Goal: Communication & Community: Answer question/provide support

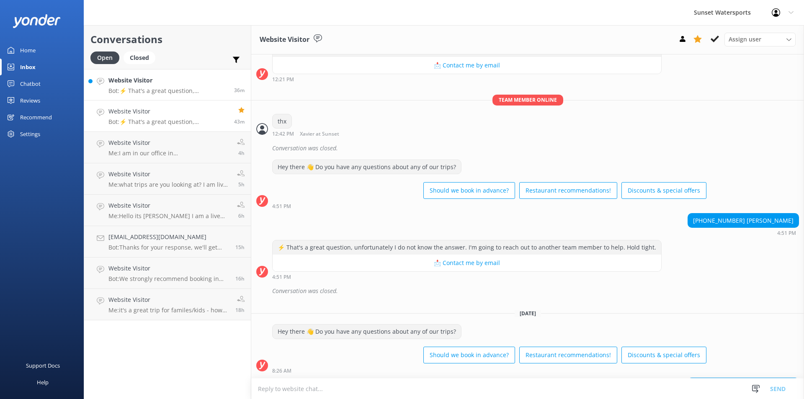
scroll to position [2883, 0]
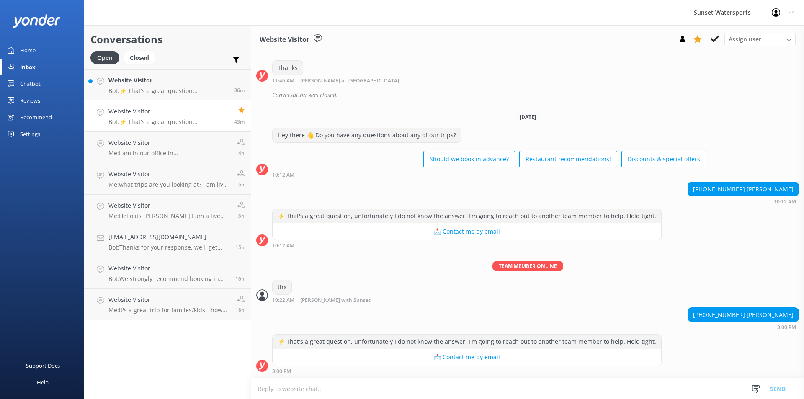
click at [290, 391] on textarea at bounding box center [527, 389] width 553 height 21
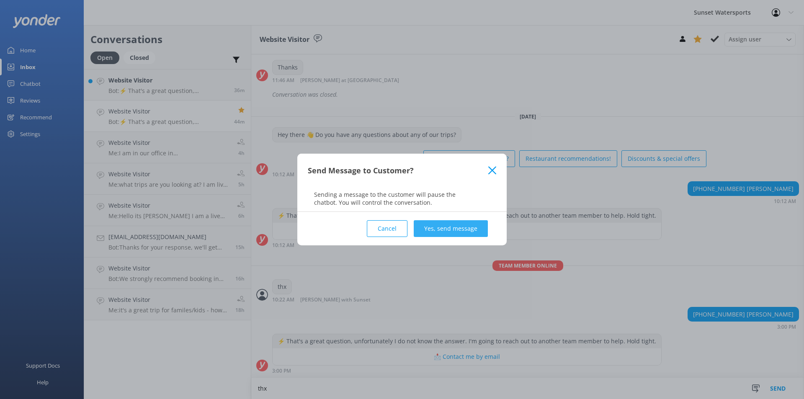
type textarea "thx"
click at [435, 228] on button "Yes, send message" at bounding box center [451, 228] width 74 height 17
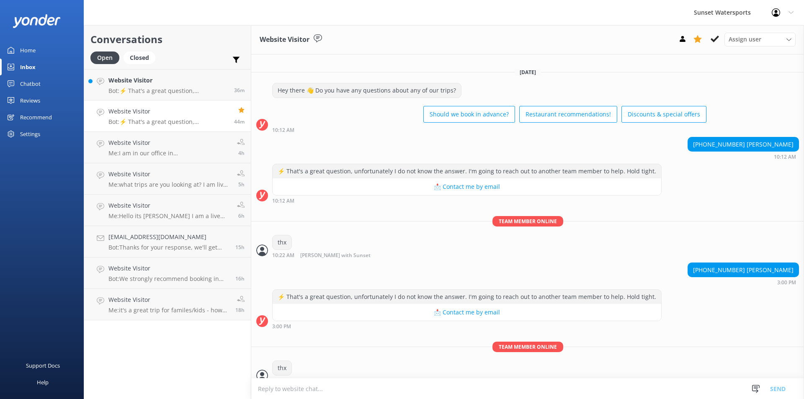
scroll to position [2937, 0]
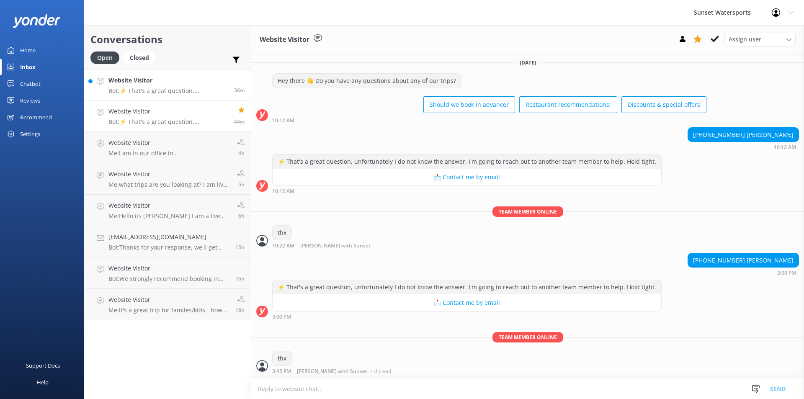
click at [187, 86] on div "Website Visitor Bot: ⚡ That's a great question, unfortunately I do not know the…" at bounding box center [167, 85] width 119 height 18
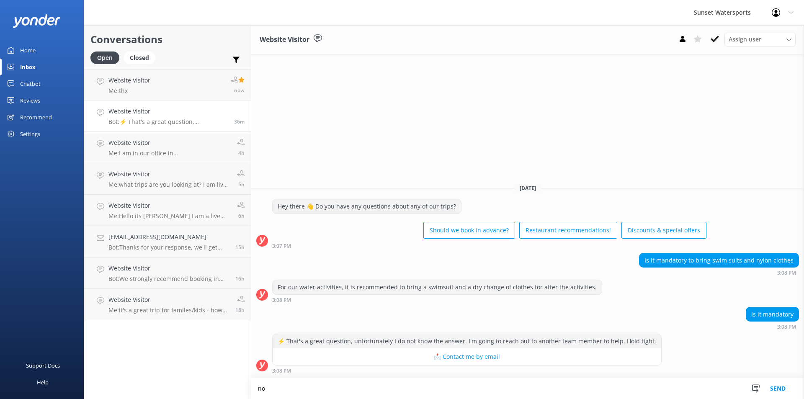
type textarea "n"
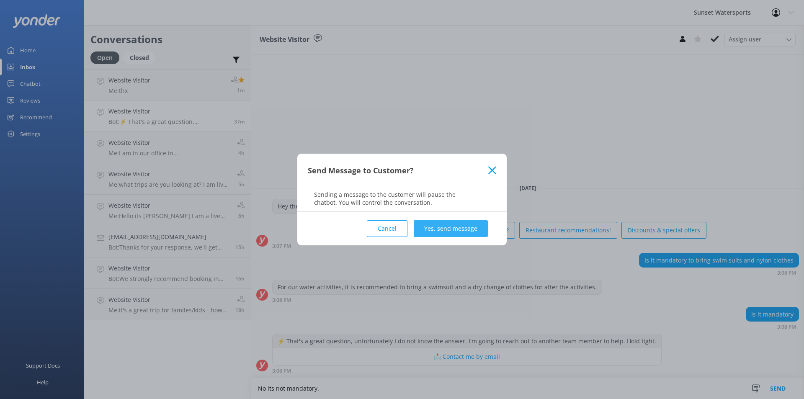
type textarea "No its not mandatory."
click at [452, 227] on button "Yes, send message" at bounding box center [451, 228] width 74 height 17
